Goal: Information Seeking & Learning: Find specific fact

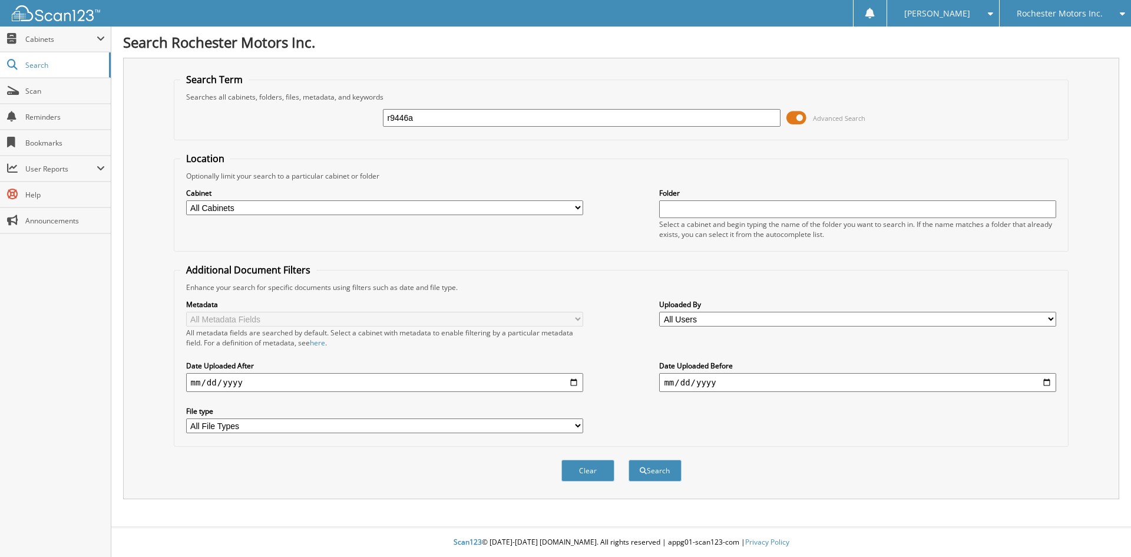
type input "r9446a"
click at [628, 459] on button "Search" at bounding box center [654, 470] width 53 height 22
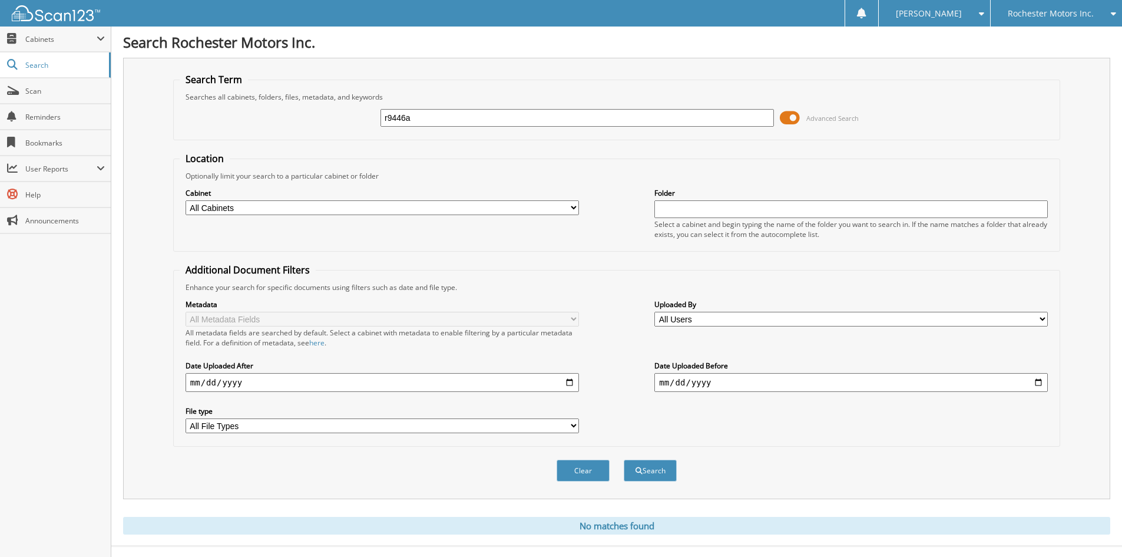
click at [431, 120] on input "r9446a" at bounding box center [576, 118] width 393 height 18
type input "r9446"
click at [624, 459] on button "Search" at bounding box center [650, 470] width 53 height 22
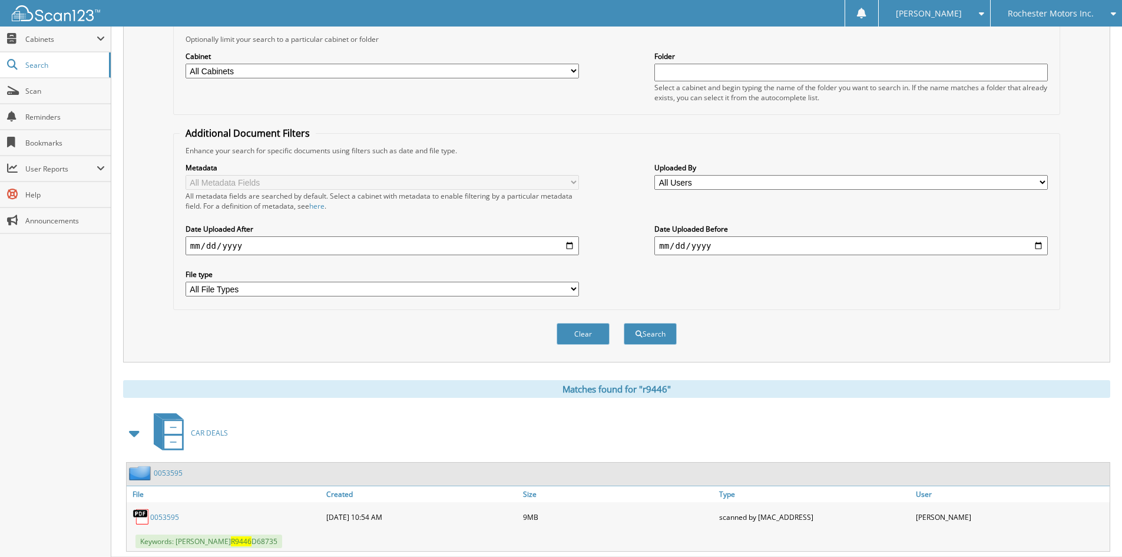
scroll to position [167, 0]
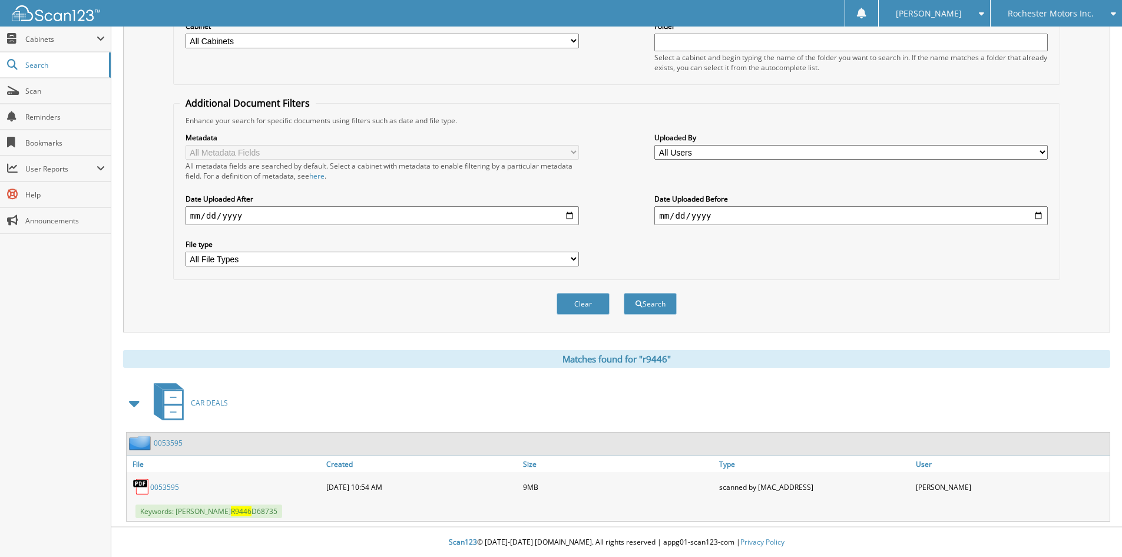
click at [175, 443] on link "0053595" at bounding box center [168, 443] width 29 height 10
